Goal: Transaction & Acquisition: Obtain resource

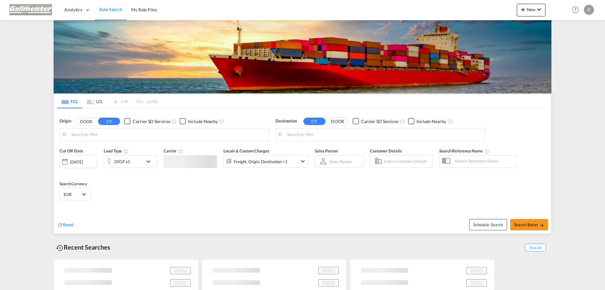
type input "[GEOGRAPHIC_DATA], [GEOGRAPHIC_DATA]"
type input "[GEOGRAPHIC_DATA], CIABJ"
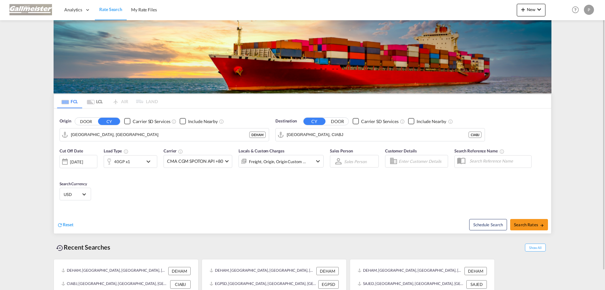
click at [590, 9] on div "P" at bounding box center [589, 10] width 10 height 10
click at [577, 45] on button "Logout" at bounding box center [581, 48] width 41 height 13
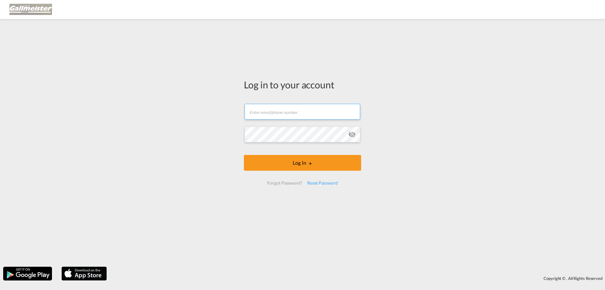
type input "[PERSON_NAME][EMAIL_ADDRESS][PERSON_NAME][PERSON_NAME][DOMAIN_NAME]"
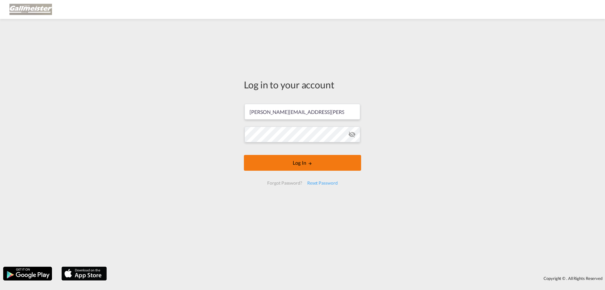
click at [302, 164] on button "Log In" at bounding box center [302, 163] width 117 height 16
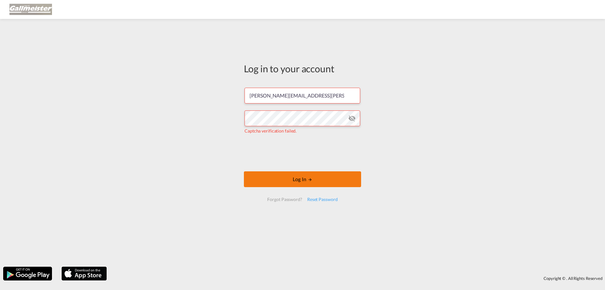
click at [290, 179] on button "Log In" at bounding box center [302, 179] width 117 height 16
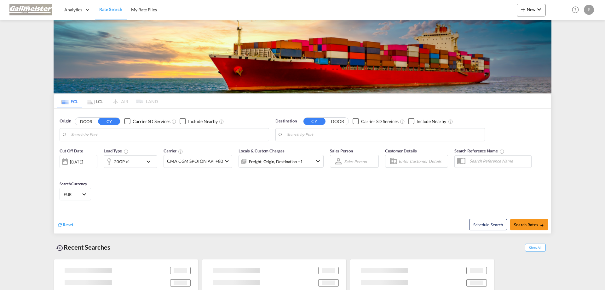
type input "[GEOGRAPHIC_DATA], [GEOGRAPHIC_DATA]"
type input "[GEOGRAPHIC_DATA], CIABJ"
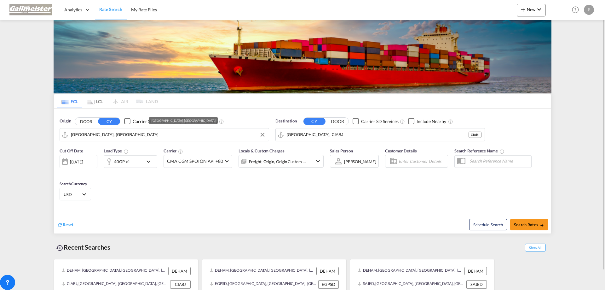
click at [138, 132] on input "[GEOGRAPHIC_DATA], [GEOGRAPHIC_DATA]" at bounding box center [168, 134] width 195 height 9
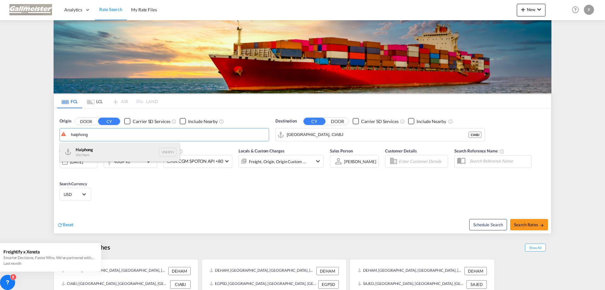
click at [110, 148] on div "Haiphong Viet Nam VNHPH" at bounding box center [120, 151] width 120 height 19
type input "Haiphong, VNHPH"
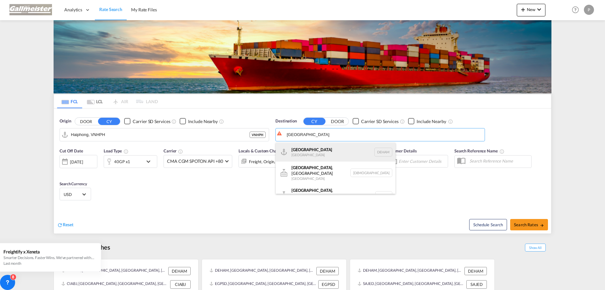
click at [308, 150] on div "Hamburg [GEOGRAPHIC_DATA] [GEOGRAPHIC_DATA]" at bounding box center [336, 151] width 120 height 19
type input "[GEOGRAPHIC_DATA], [GEOGRAPHIC_DATA]"
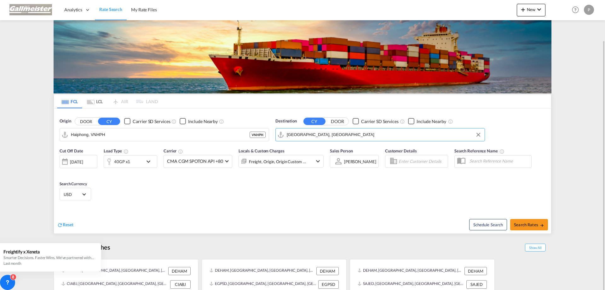
scroll to position [20, 0]
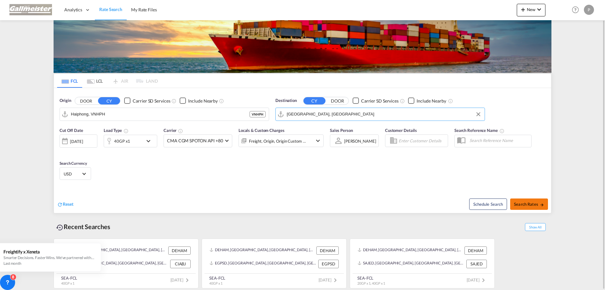
click at [529, 206] on span "Search Rates" at bounding box center [529, 203] width 30 height 5
type input "VNHPH to DEHAM / [DATE]"
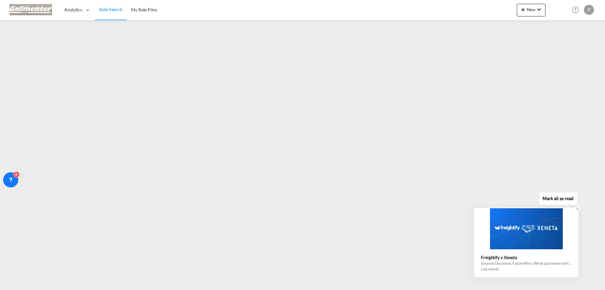
click at [534, 237] on div at bounding box center [526, 228] width 103 height 41
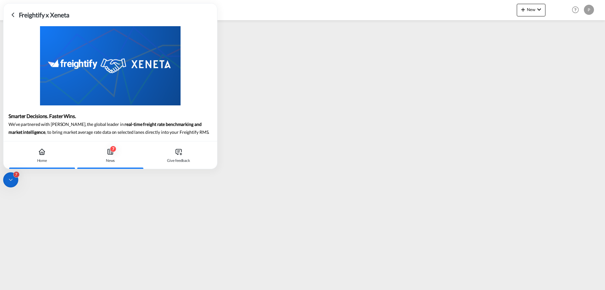
click at [38, 152] on div "Home" at bounding box center [42, 155] width 64 height 28
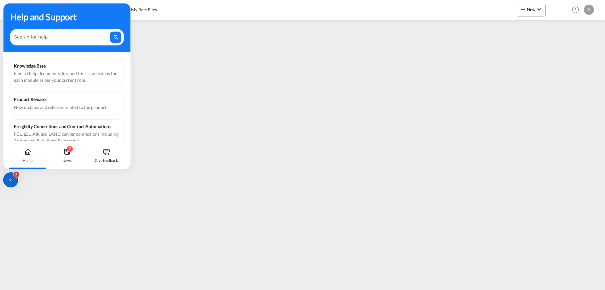
click at [9, 176] on div "7" at bounding box center [10, 179] width 15 height 15
